Goal: Task Accomplishment & Management: Manage account settings

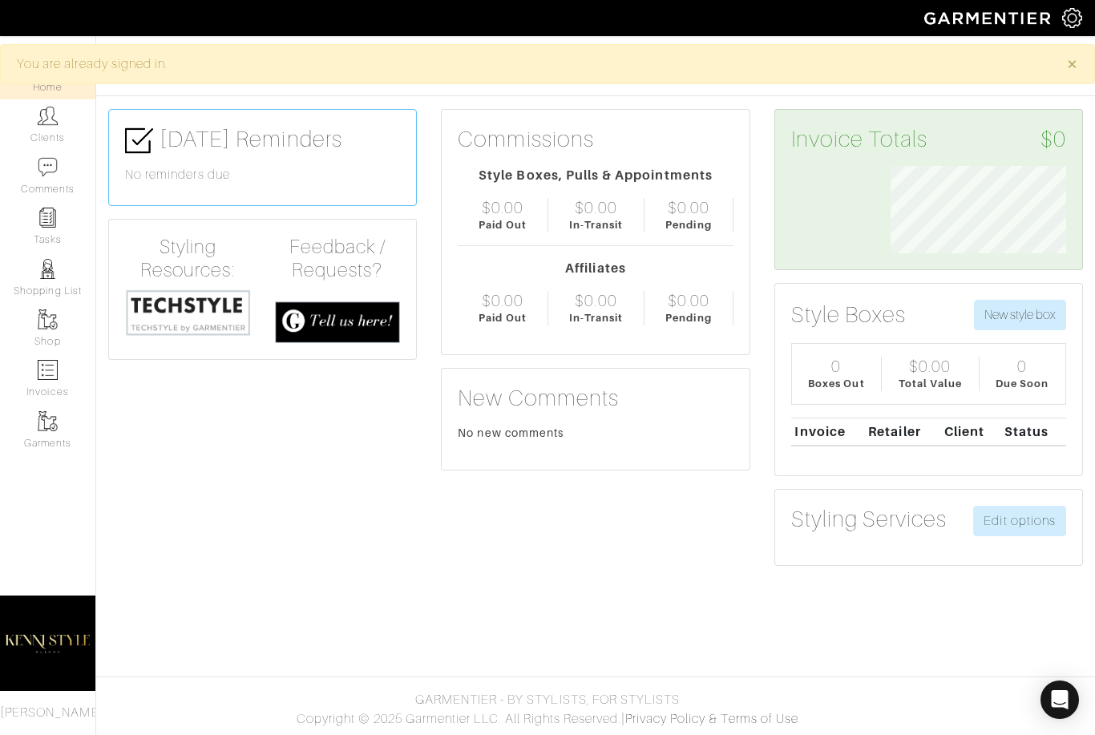
scroll to position [87, 200]
click at [1079, 13] on img at bounding box center [1072, 18] width 20 height 20
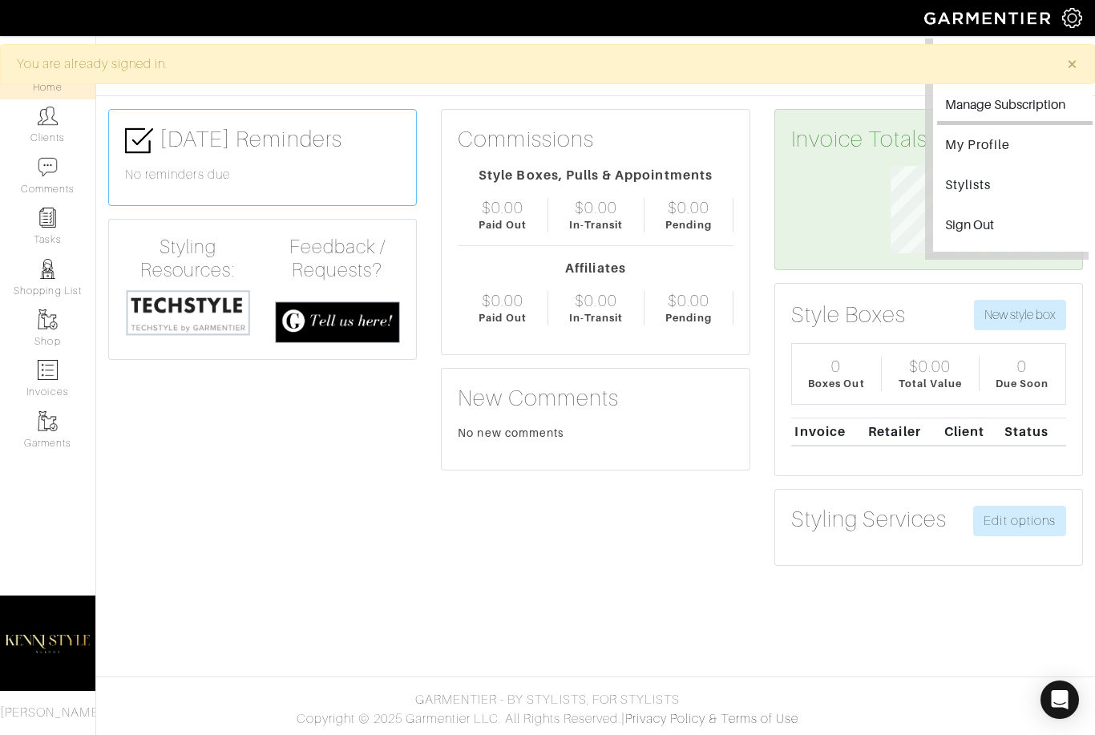
click at [1012, 108] on button "Manage Subscription" at bounding box center [1015, 107] width 156 height 36
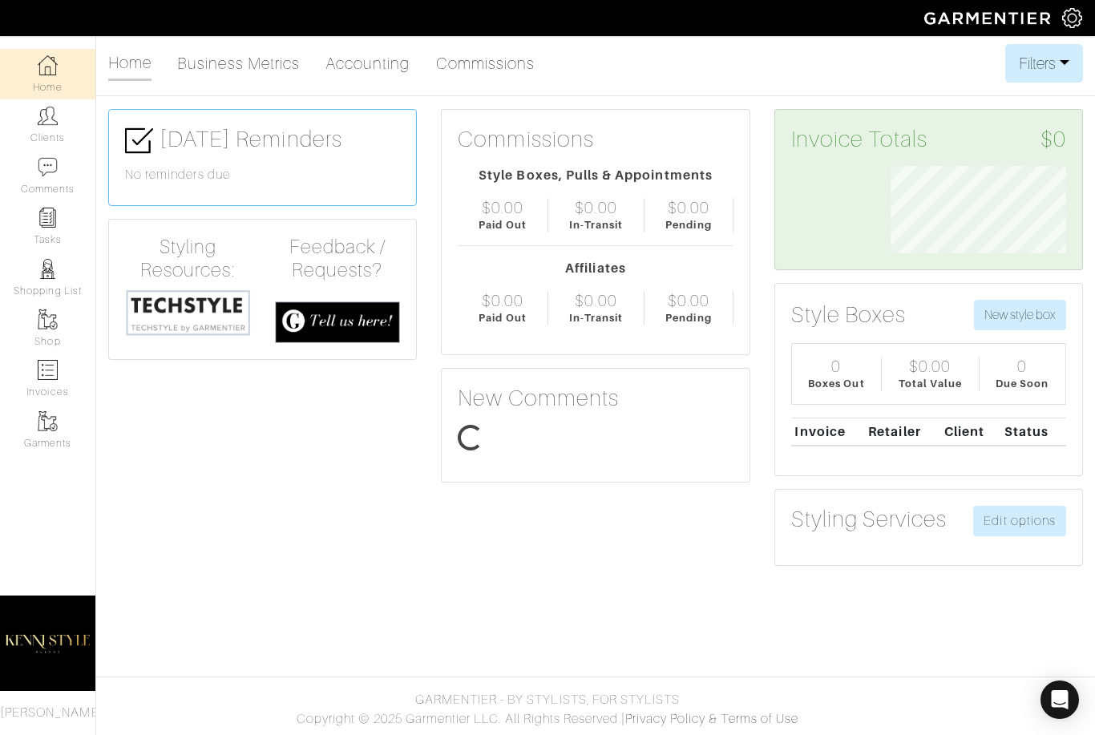
scroll to position [87, 200]
click at [1070, 18] on img at bounding box center [1072, 18] width 20 height 20
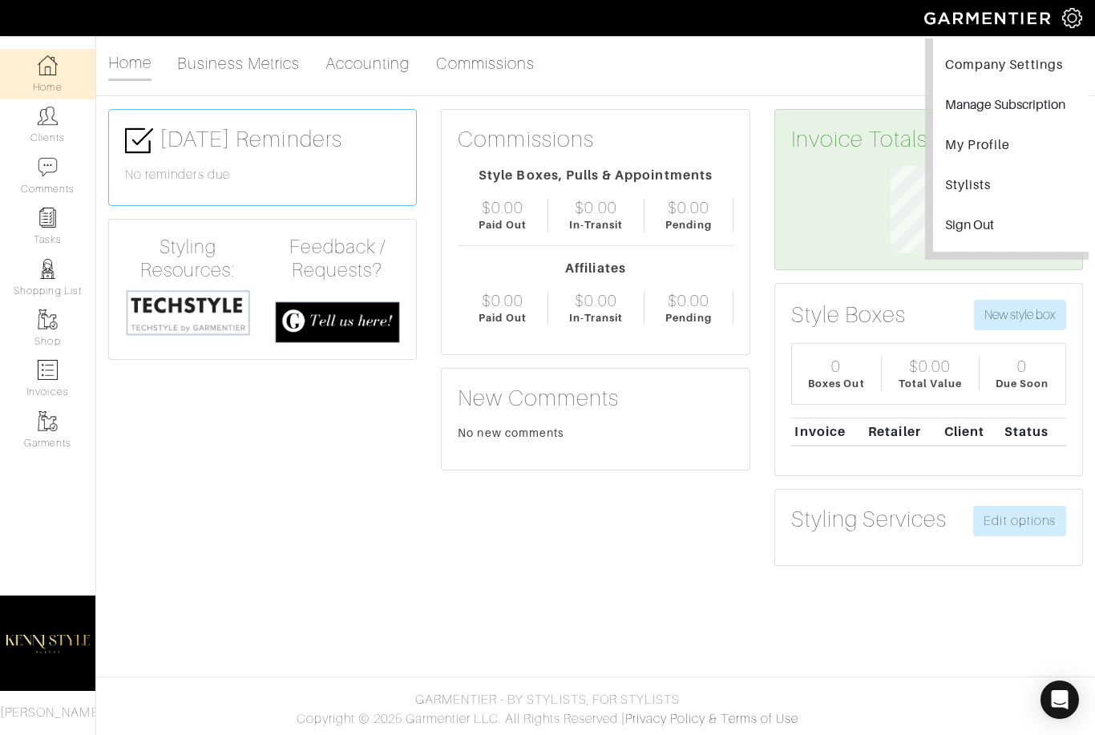
click at [997, 147] on link "My Profile" at bounding box center [1015, 147] width 156 height 36
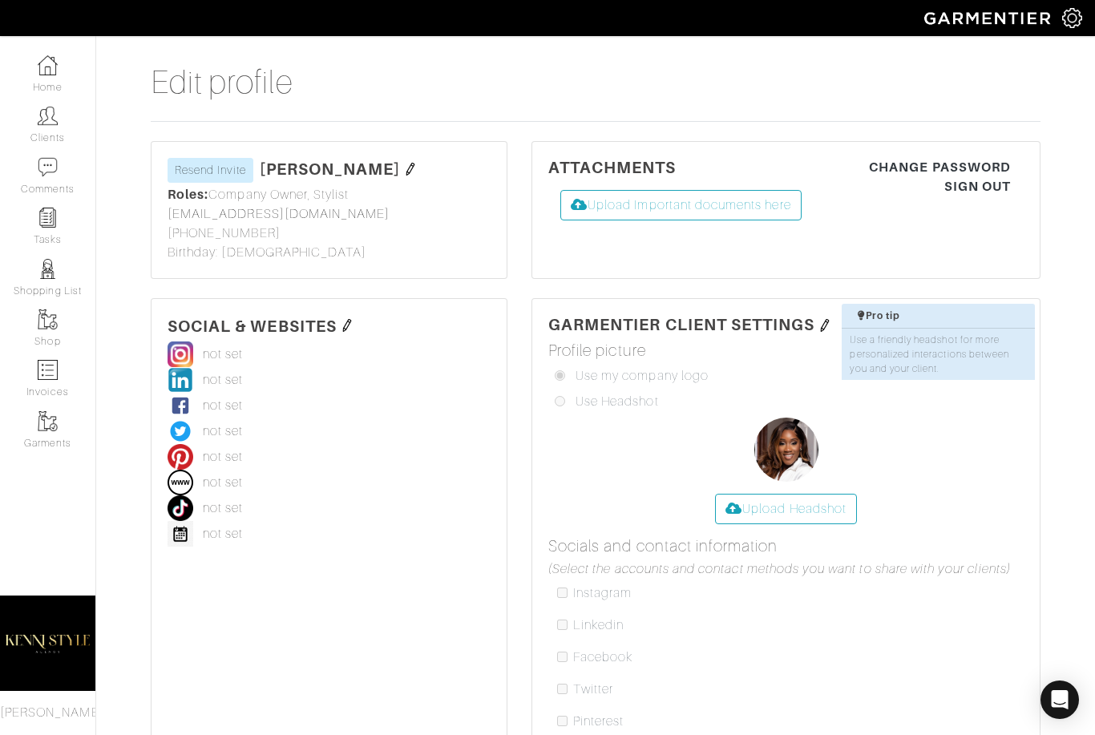
click at [1068, 23] on img at bounding box center [1072, 18] width 20 height 20
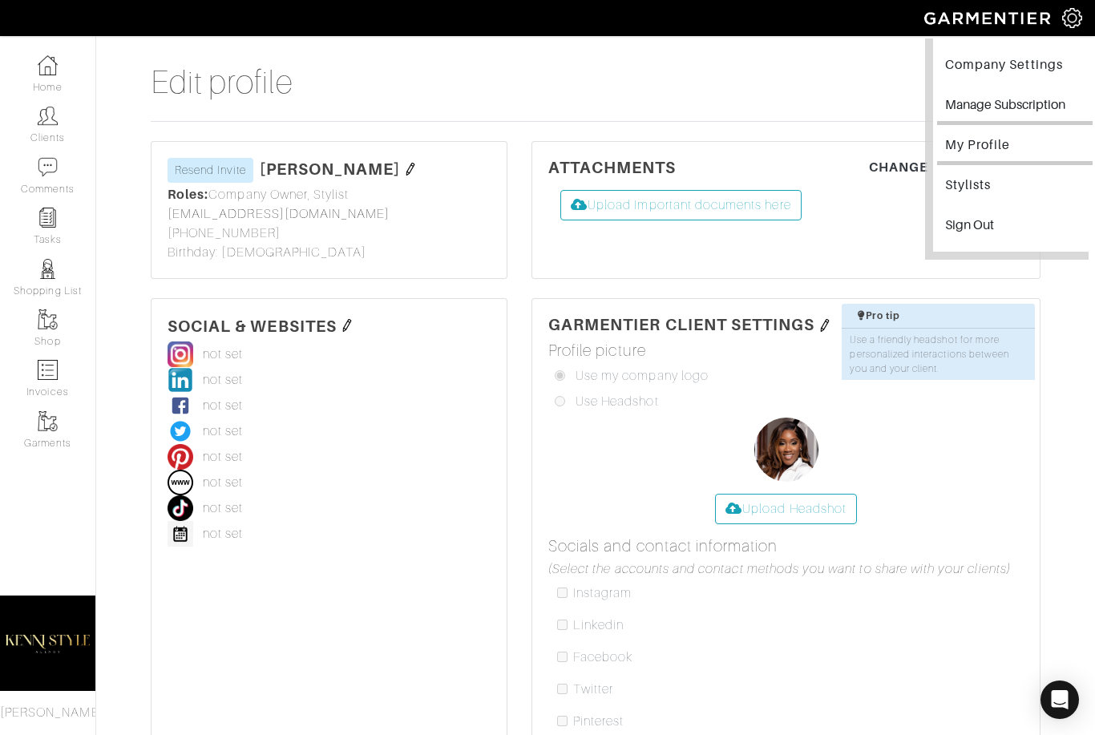
click at [1005, 102] on button "Manage Subscription" at bounding box center [1015, 107] width 156 height 36
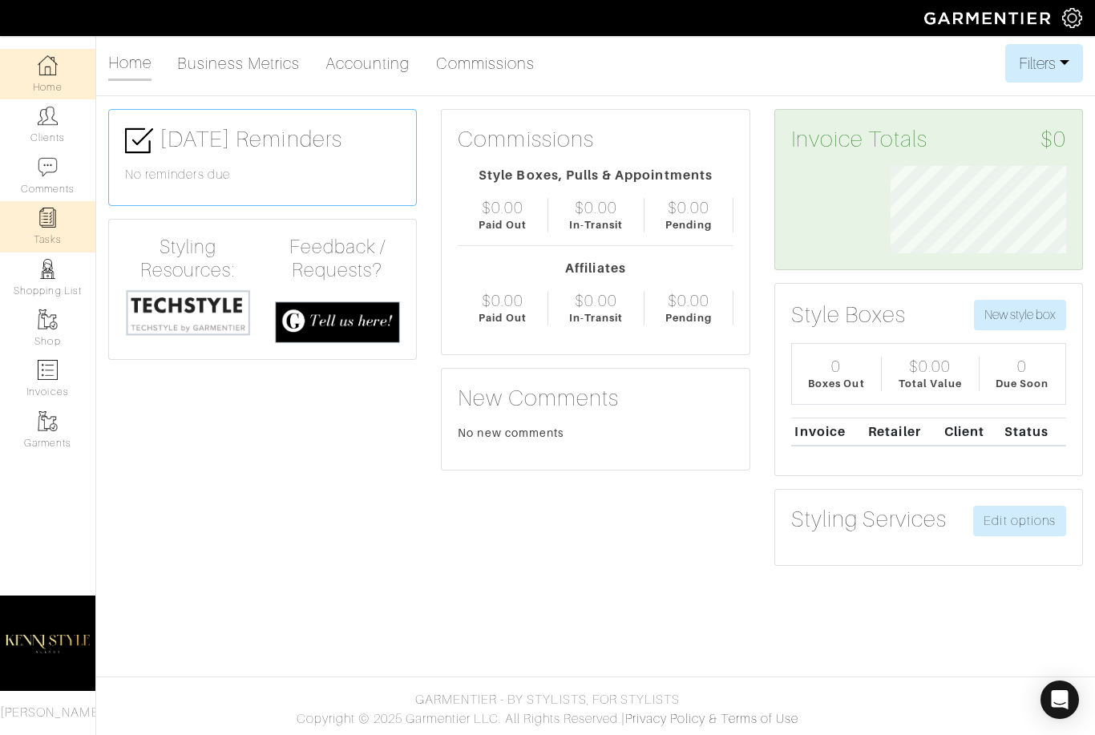
scroll to position [87, 200]
